Goal: Information Seeking & Learning: Check status

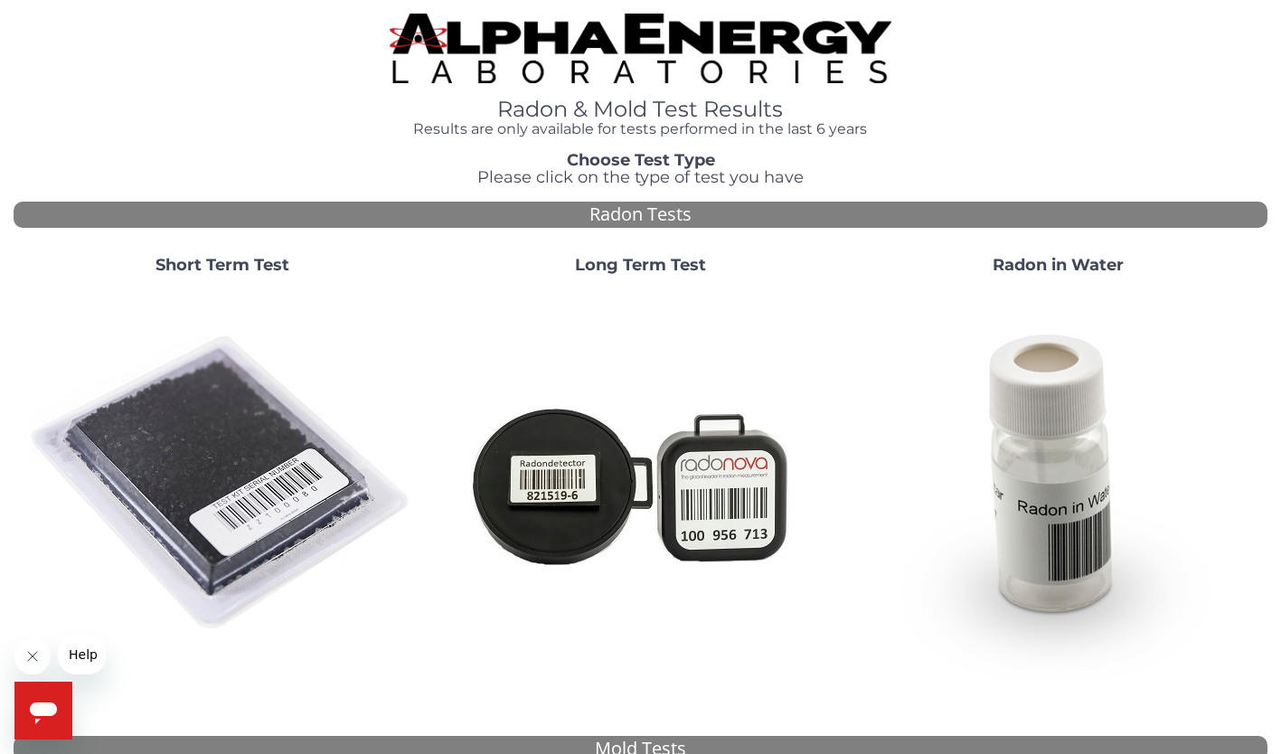
click at [278, 496] on img at bounding box center [222, 483] width 389 height 389
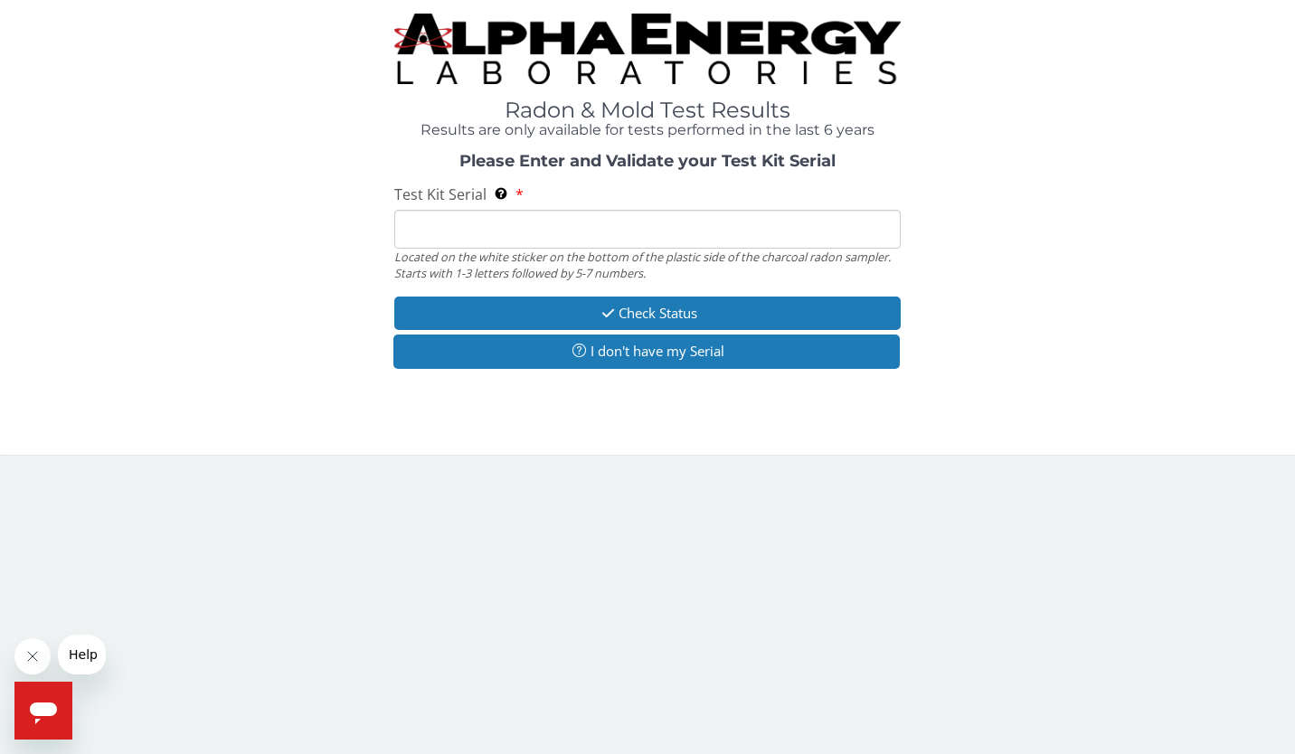
click at [455, 233] on input "Test Kit Serial Located on the white sticker on the bottom of the plastic side …" at bounding box center [647, 229] width 507 height 39
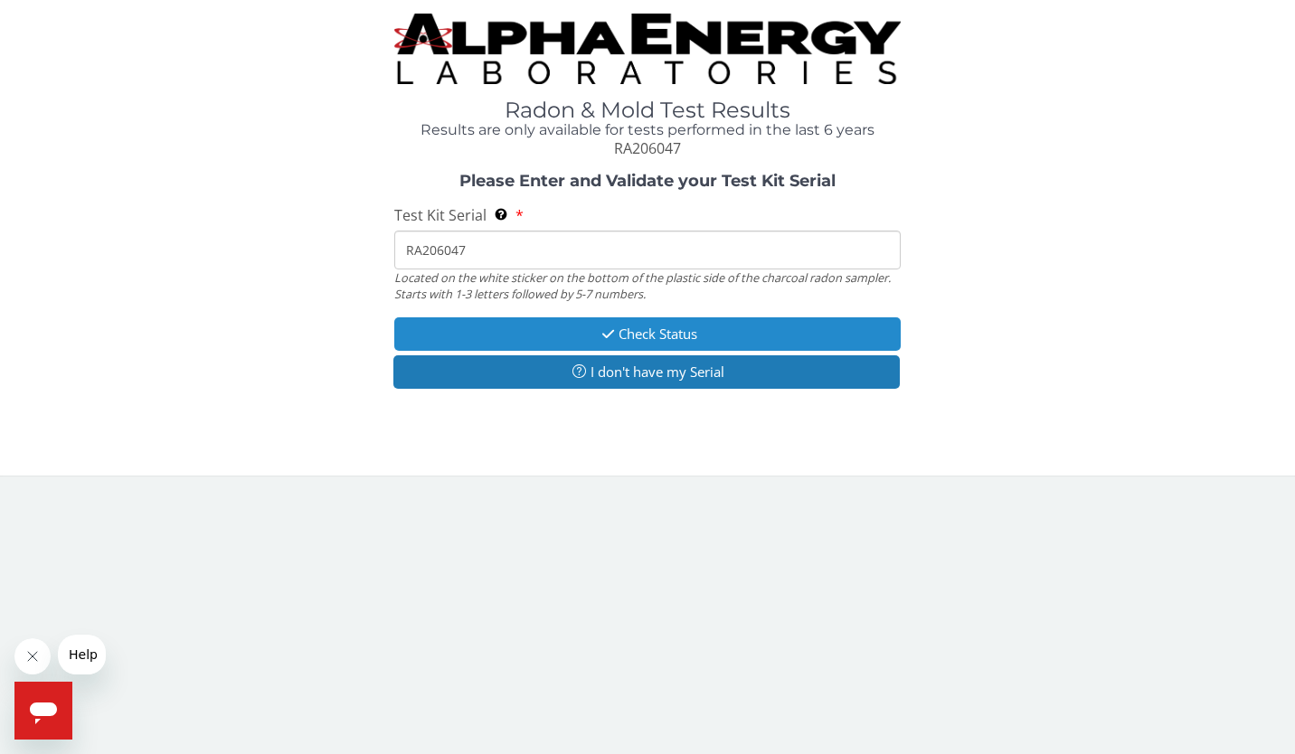
type input "RA206047"
click at [663, 327] on button "Check Status" at bounding box center [647, 333] width 507 height 33
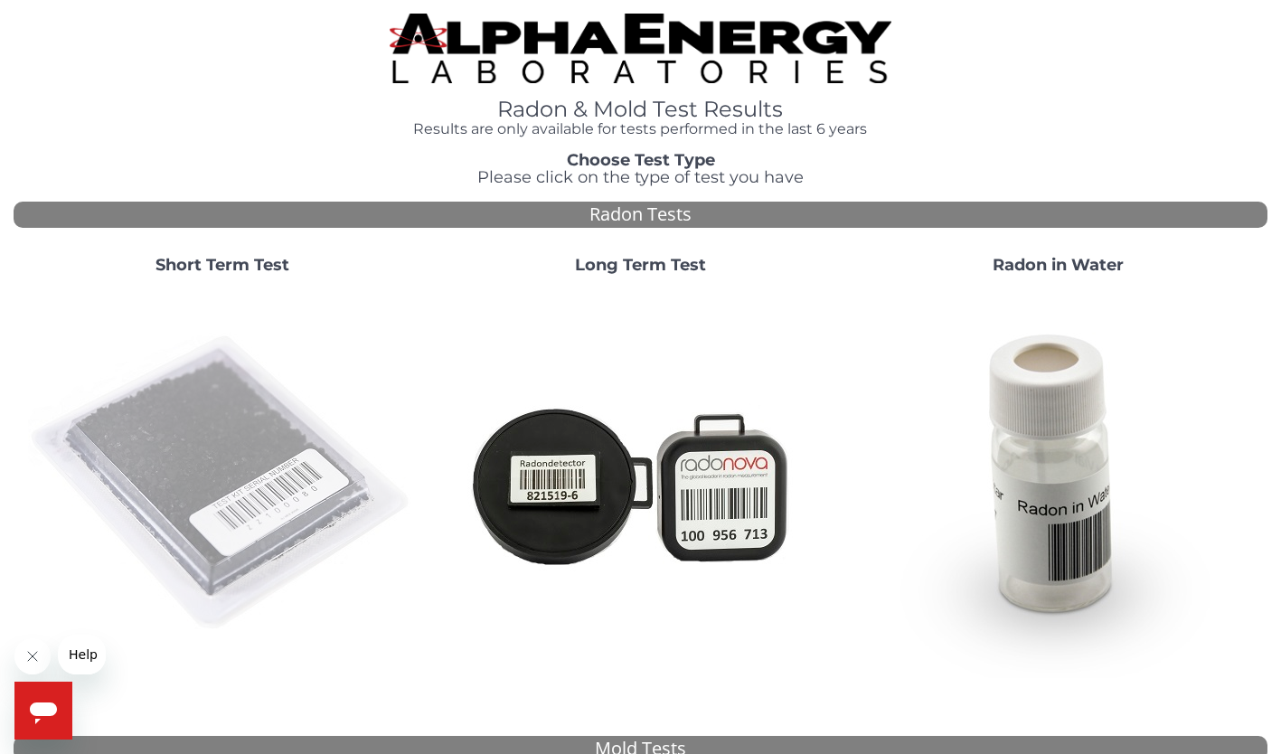
click at [303, 508] on img at bounding box center [222, 483] width 389 height 389
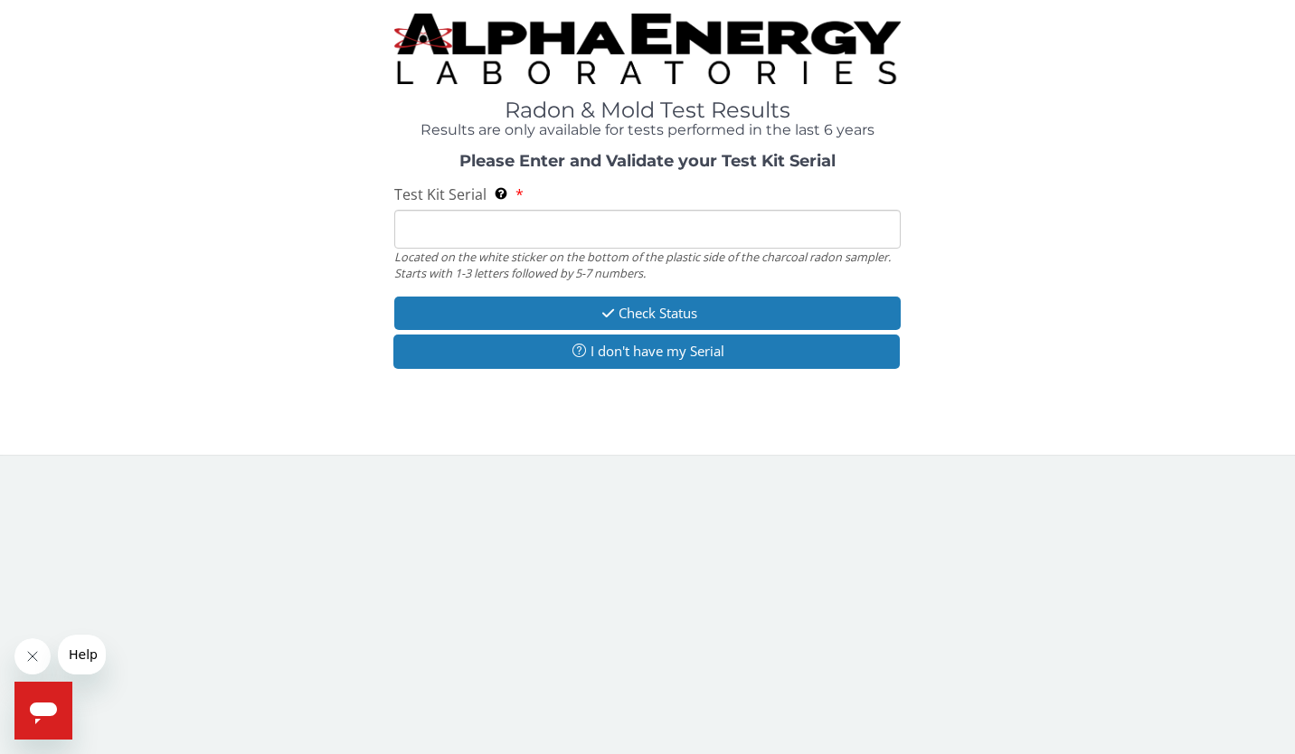
click at [596, 233] on input "Test Kit Serial Located on the white sticker on the bottom of the plastic side …" at bounding box center [647, 229] width 507 height 39
type input "RA206047"
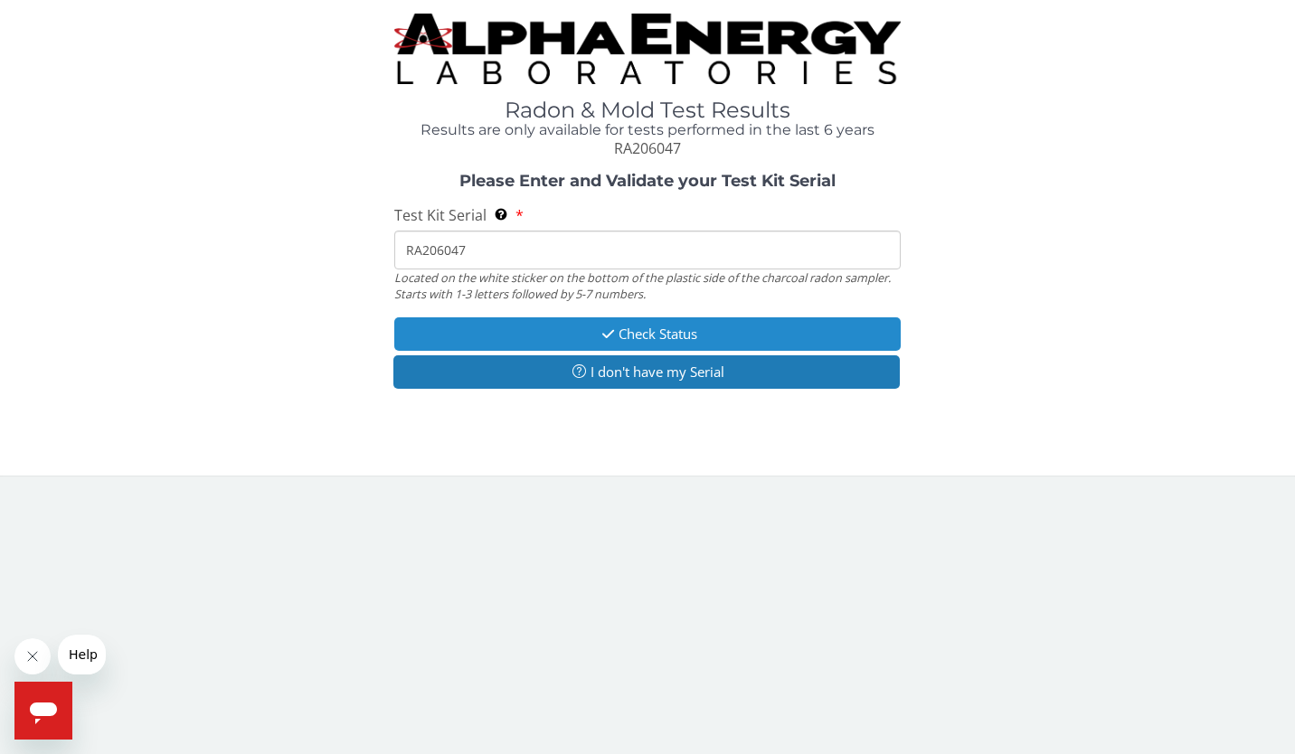
click at [670, 330] on button "Check Status" at bounding box center [647, 333] width 507 height 33
